Goal: Task Accomplishment & Management: Use online tool/utility

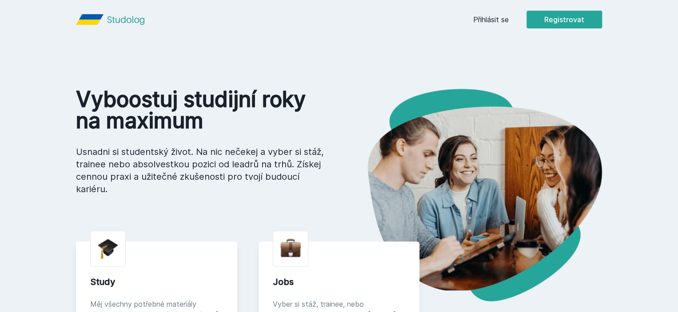
click at [509, 20] on link "Přihlásit se" at bounding box center [491, 19] width 36 height 11
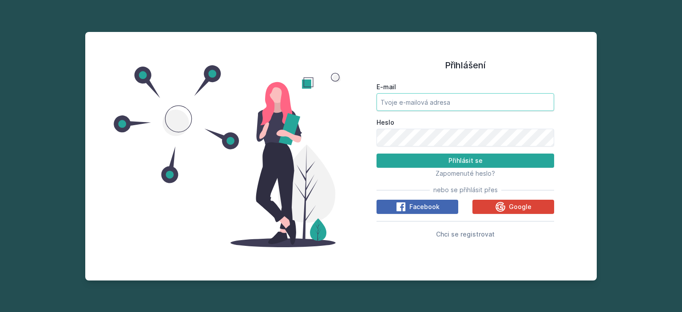
type input "[EMAIL_ADDRESS][DOMAIN_NAME]"
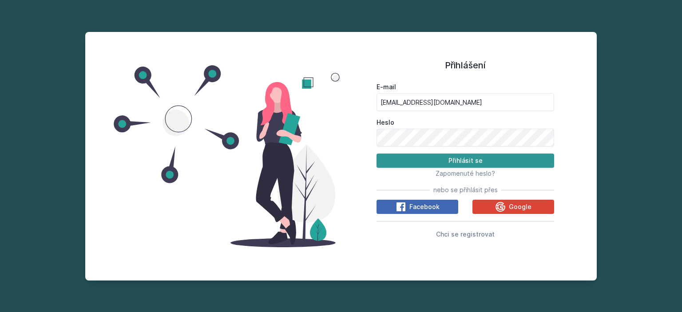
click at [437, 162] on button "Přihlásit se" at bounding box center [466, 161] width 178 height 14
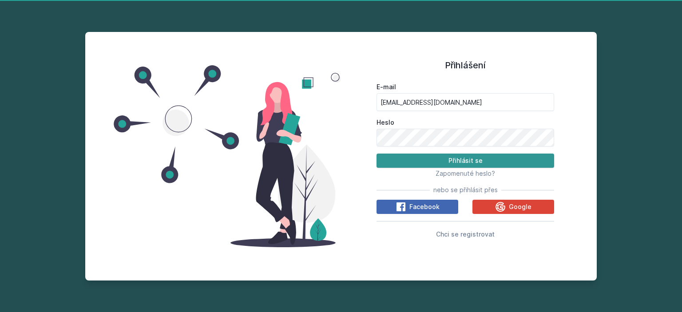
click at [434, 163] on button "Přihlásit se" at bounding box center [466, 161] width 178 height 14
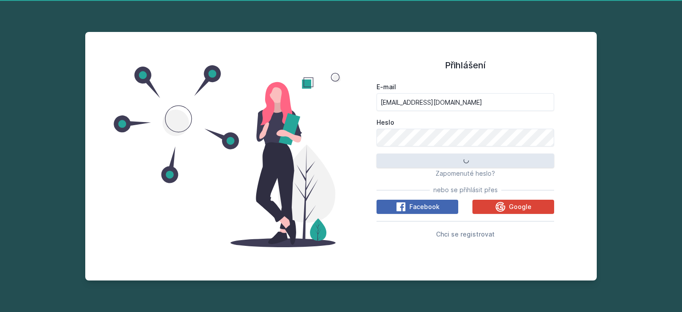
click at [434, 163] on button "Přihlásit se" at bounding box center [466, 161] width 178 height 14
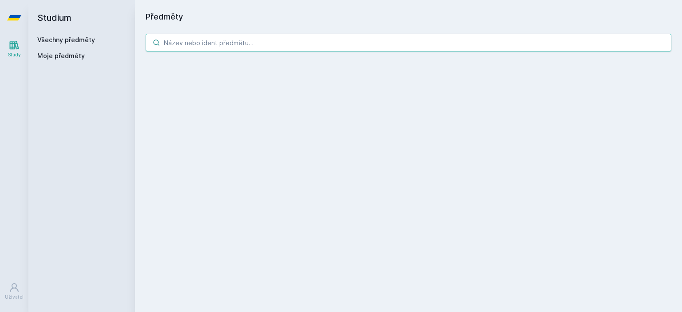
click at [287, 44] on input "search" at bounding box center [409, 43] width 526 height 18
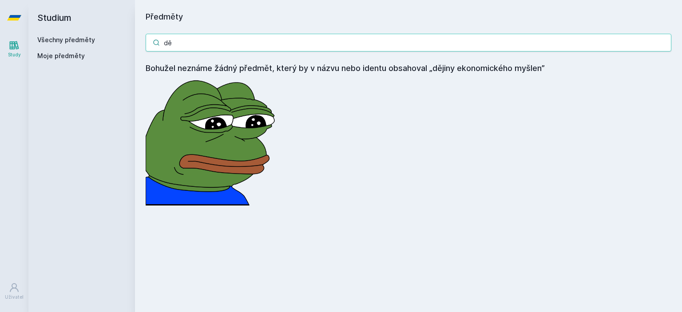
type input "d"
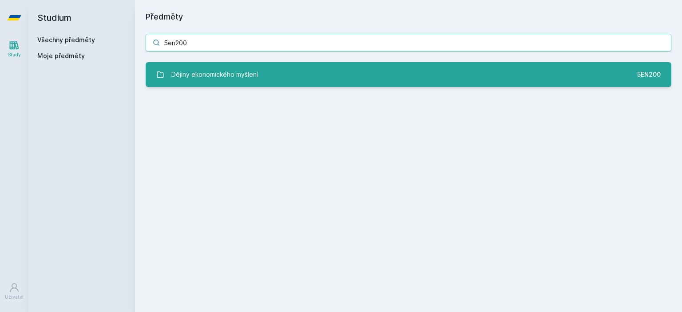
type input "5en200"
click at [281, 79] on link "Dějiny ekonomického myšlení 5EN200" at bounding box center [409, 74] width 526 height 25
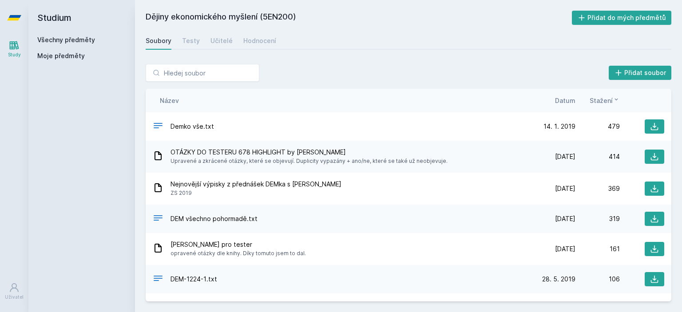
click at [567, 97] on span "Datum" at bounding box center [565, 100] width 20 height 9
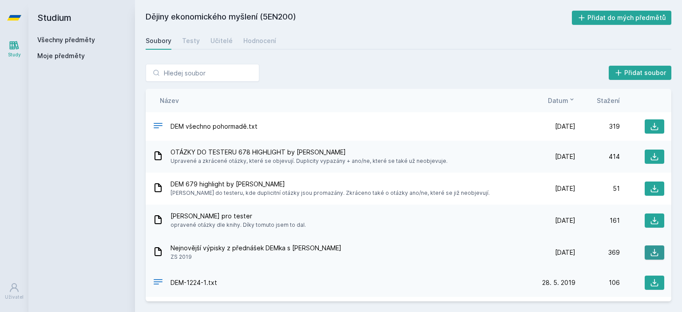
click at [651, 255] on icon at bounding box center [654, 252] width 9 height 9
